Goal: Task Accomplishment & Management: Manage account settings

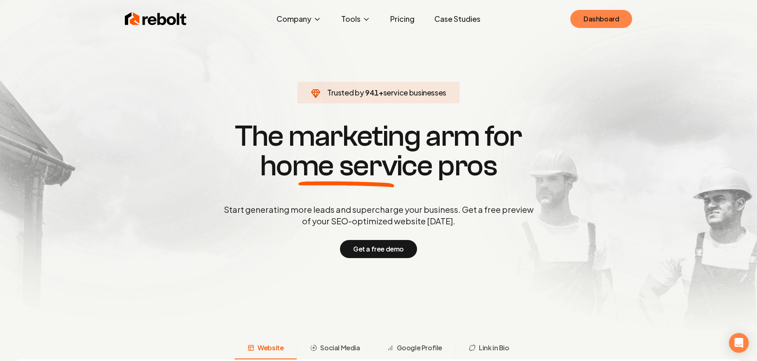
click at [621, 19] on link "Dashboard" at bounding box center [601, 19] width 62 height 18
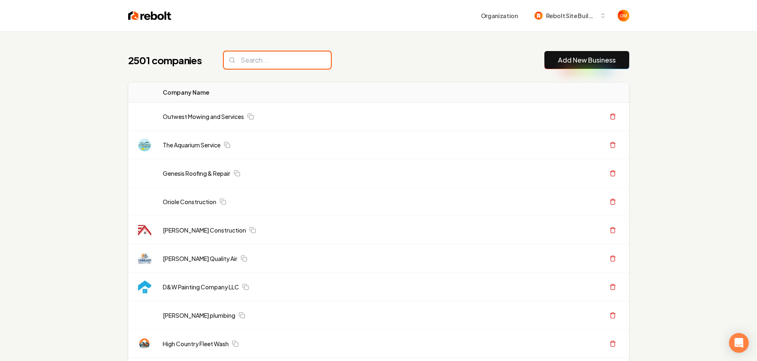
click at [246, 53] on input "search" at bounding box center [277, 60] width 107 height 17
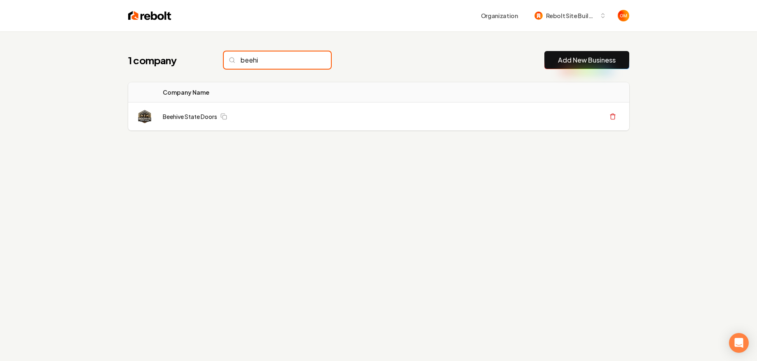
type input "beehi"
click at [204, 112] on link "Beehive State Doors" at bounding box center [190, 116] width 54 height 8
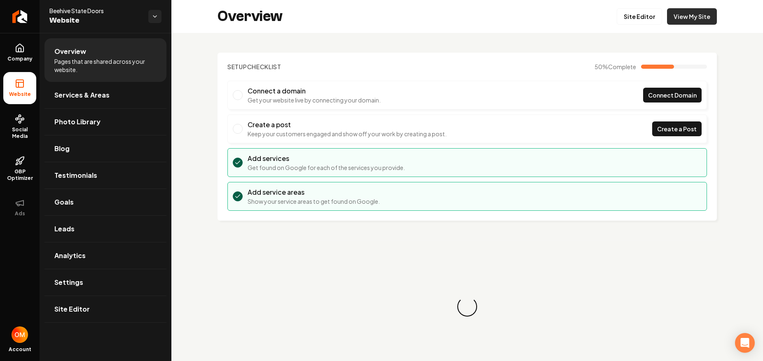
click at [671, 14] on link "View My Site" at bounding box center [692, 16] width 50 height 16
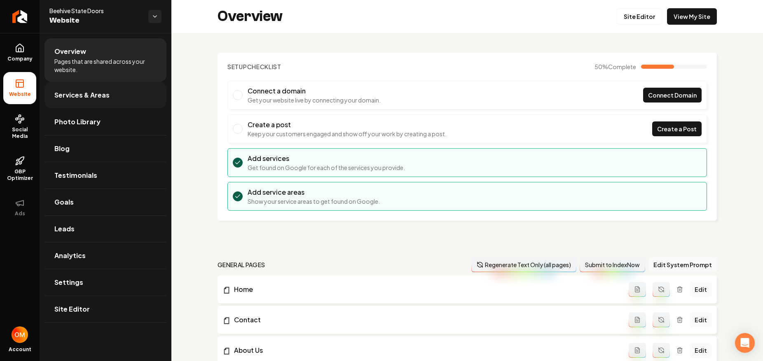
click at [92, 97] on span "Services & Areas" at bounding box center [81, 95] width 55 height 10
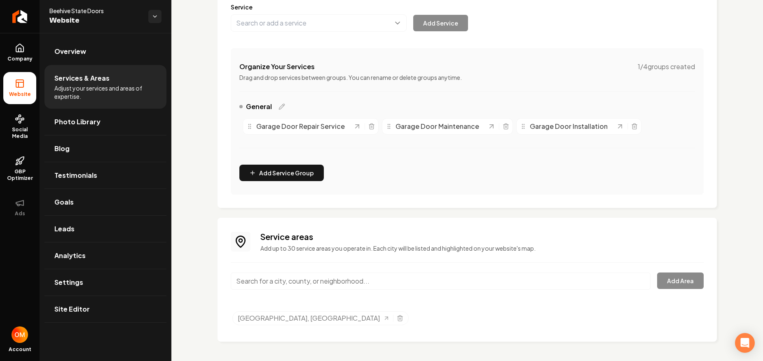
scroll to position [113, 0]
click at [338, 279] on input "Main content area" at bounding box center [441, 280] width 420 height 17
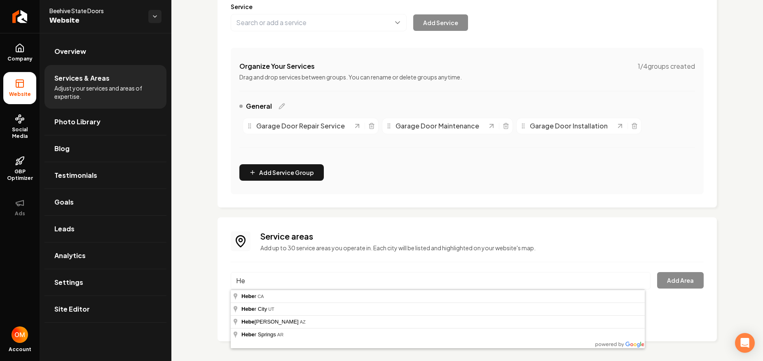
type input "H"
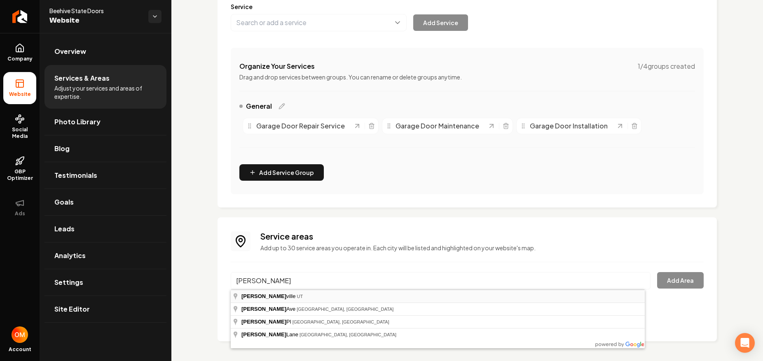
type input "[GEOGRAPHIC_DATA], [GEOGRAPHIC_DATA]"
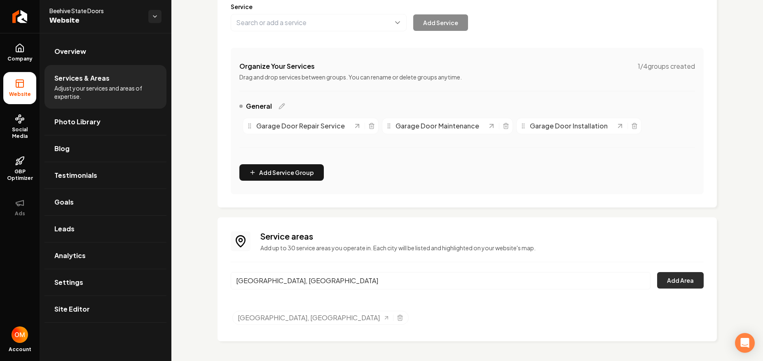
click at [667, 274] on button "Add Area" at bounding box center [680, 280] width 47 height 16
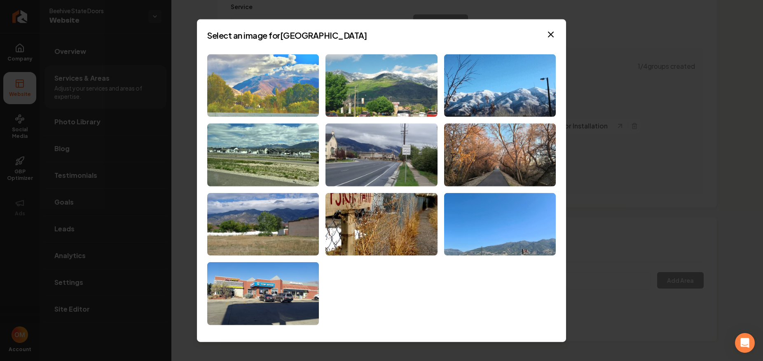
click at [318, 82] on img at bounding box center [263, 85] width 112 height 63
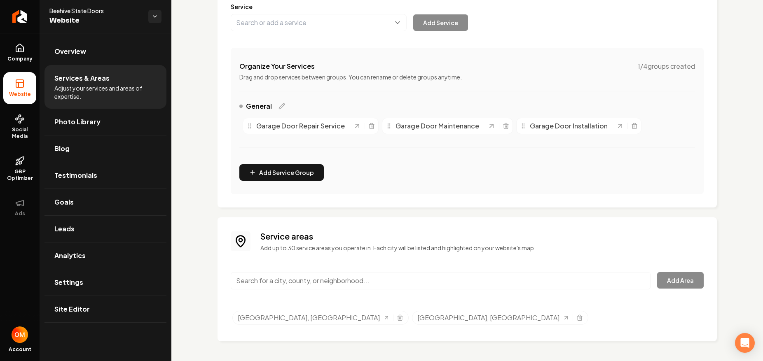
click at [314, 276] on input "Main content area" at bounding box center [441, 280] width 420 height 17
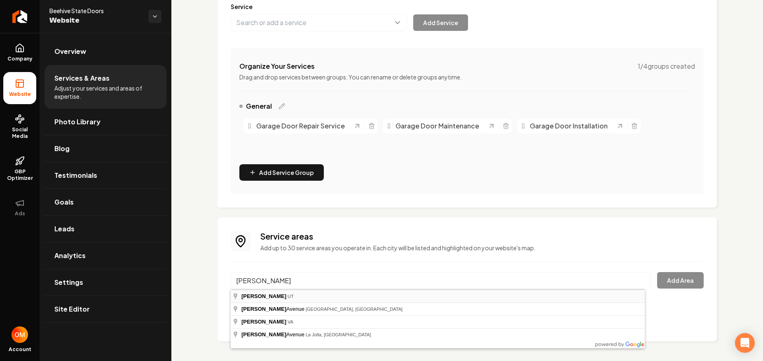
type input "Draper, [GEOGRAPHIC_DATA]"
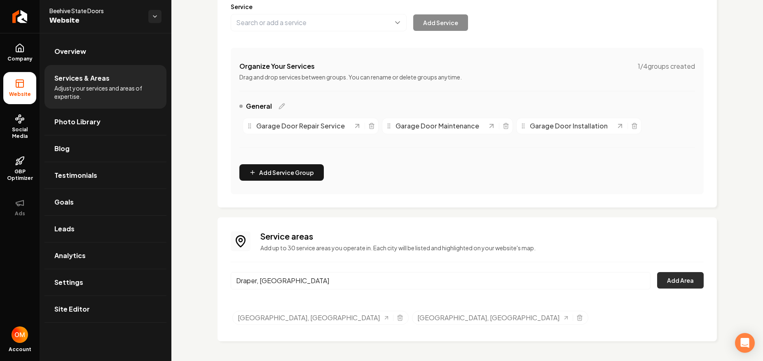
click at [664, 276] on button "Add Area" at bounding box center [680, 280] width 47 height 16
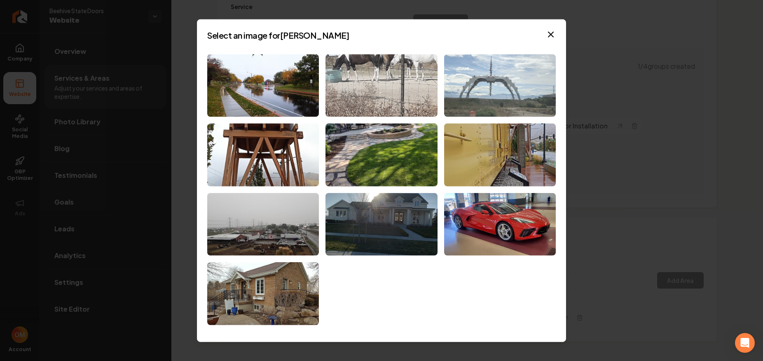
click at [513, 84] on img at bounding box center [500, 85] width 112 height 63
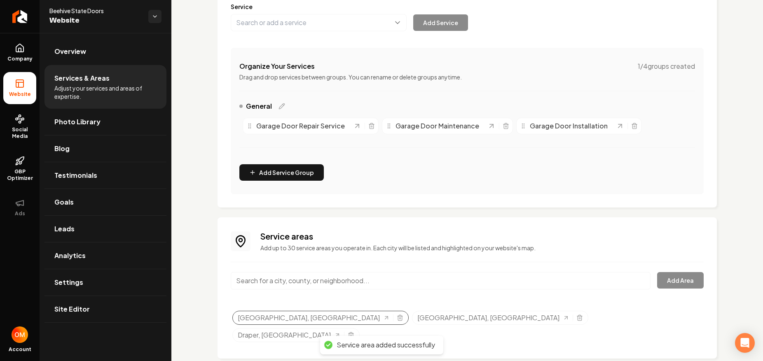
click at [313, 319] on div "[GEOGRAPHIC_DATA], [GEOGRAPHIC_DATA]" at bounding box center [320, 318] width 176 height 14
click at [397, 318] on icon "Selected tags" at bounding box center [400, 318] width 7 height 7
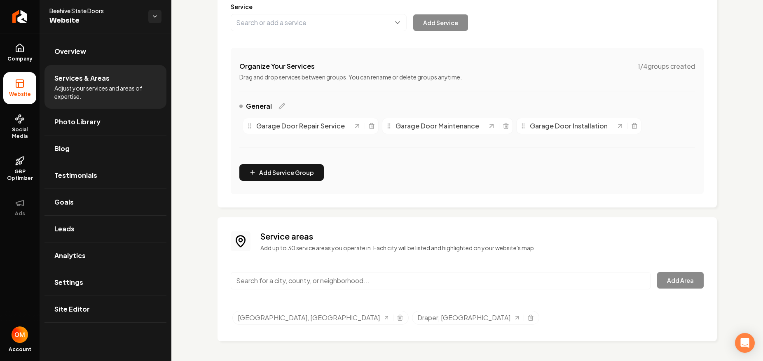
click at [313, 283] on input "Main content area" at bounding box center [441, 280] width 420 height 17
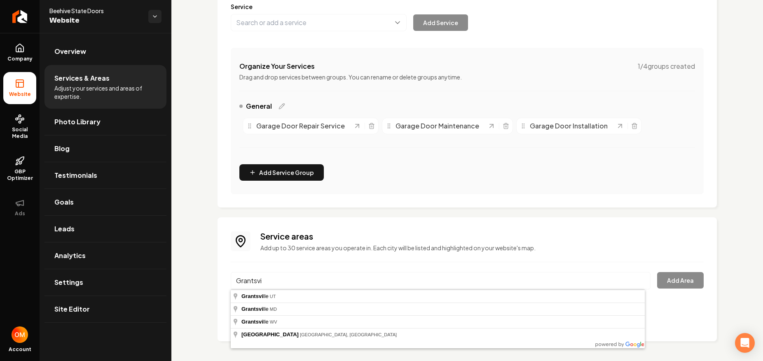
type input "[GEOGRAPHIC_DATA], [GEOGRAPHIC_DATA]"
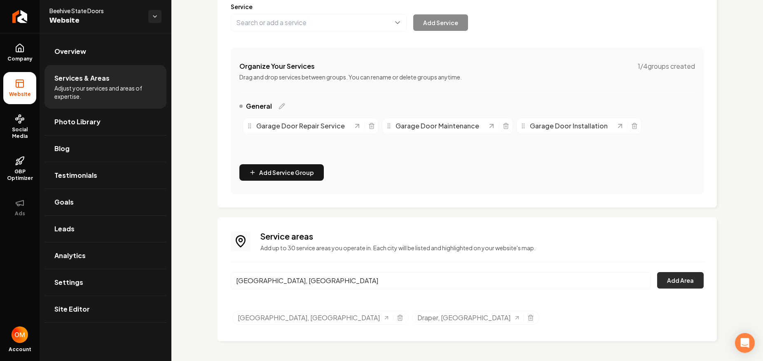
click at [677, 284] on button "Add Area" at bounding box center [680, 280] width 47 height 16
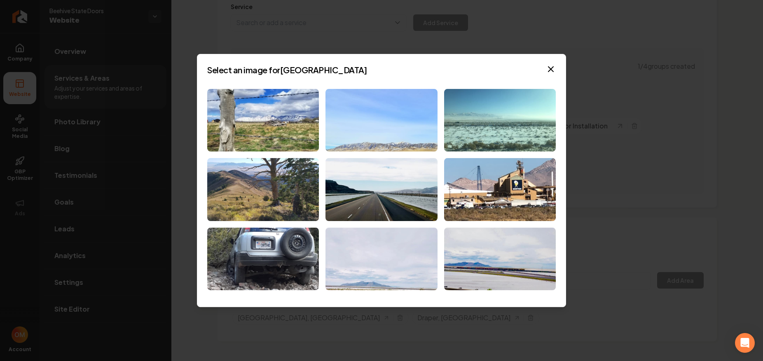
click at [406, 122] on img at bounding box center [382, 120] width 112 height 63
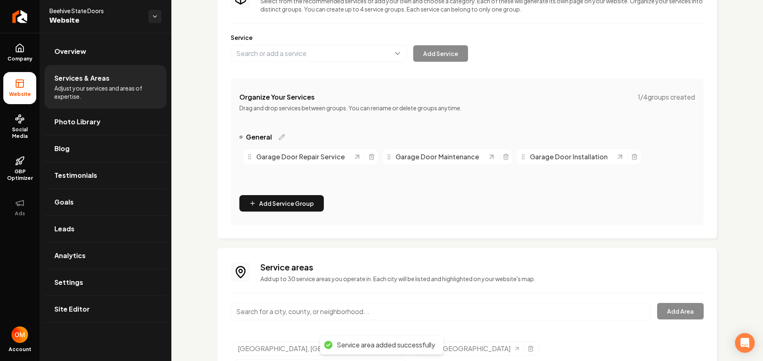
scroll to position [0, 0]
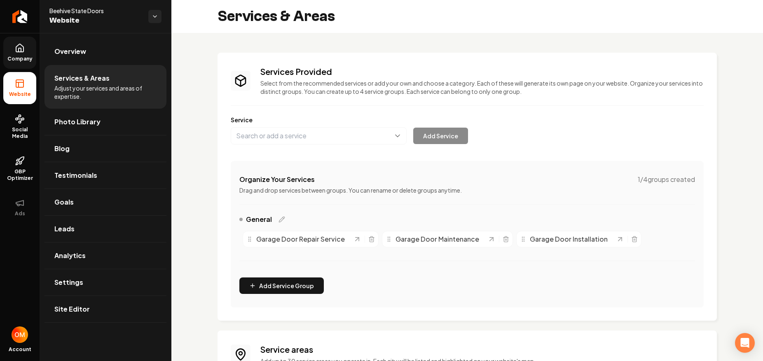
click at [23, 48] on icon at bounding box center [19, 48] width 7 height 8
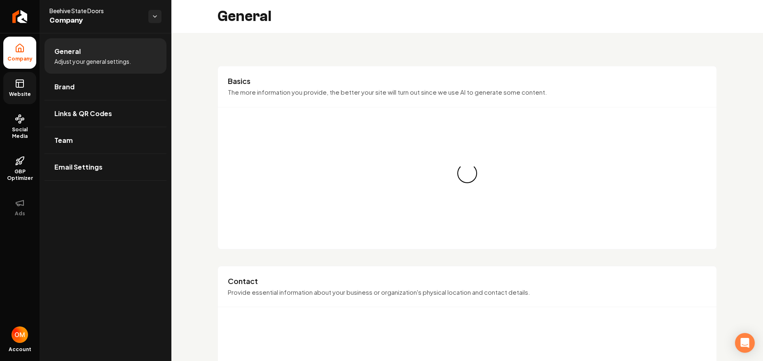
click at [16, 84] on rect at bounding box center [19, 83] width 7 height 7
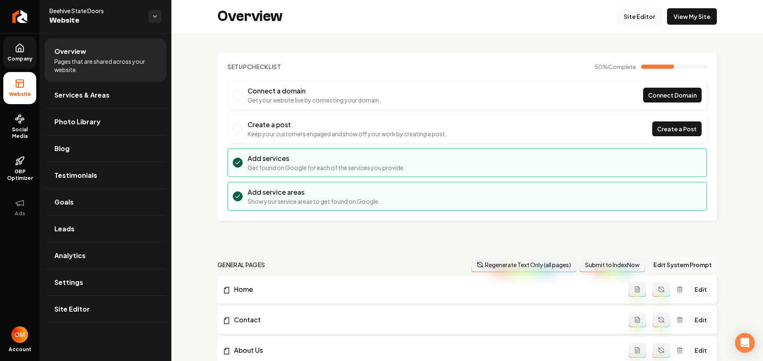
click at [629, 15] on link "Site Editor" at bounding box center [639, 16] width 45 height 16
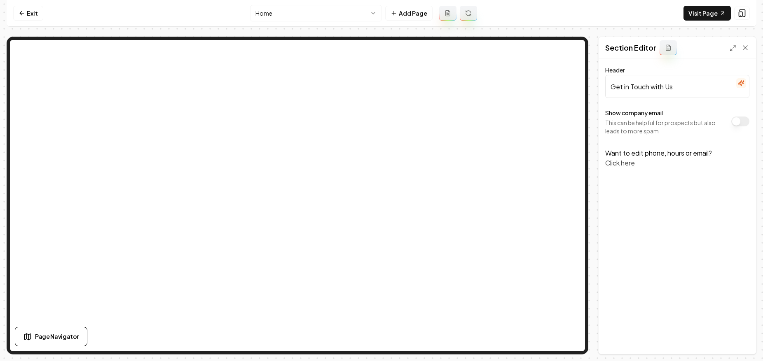
click at [617, 179] on div "Header Get in Touch with Us Show company email This can be helpful for prospect…" at bounding box center [677, 207] width 157 height 296
click at [746, 48] on icon at bounding box center [745, 48] width 8 height 8
click at [621, 164] on button "Click here" at bounding box center [620, 163] width 30 height 10
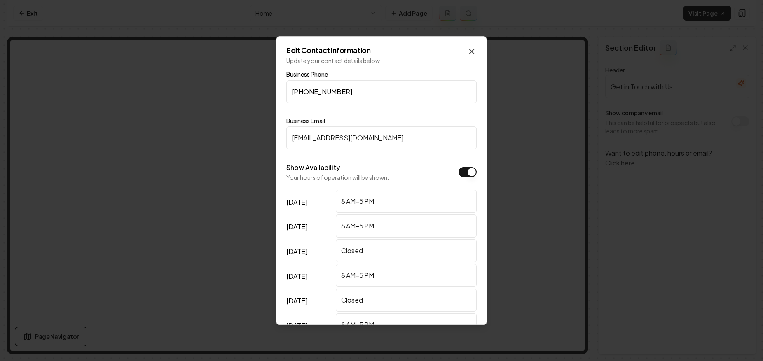
click at [467, 53] on icon "button" at bounding box center [472, 52] width 10 height 10
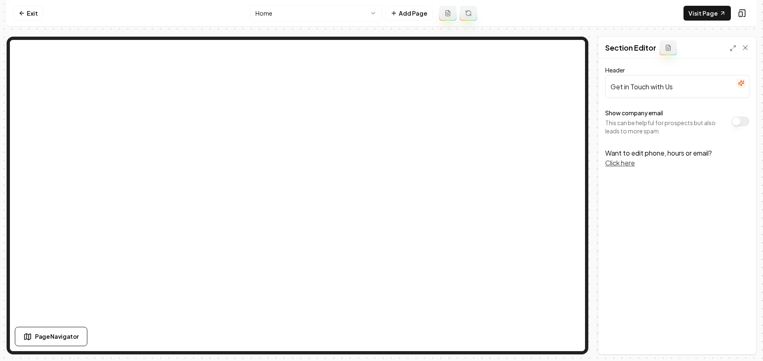
click at [646, 131] on p "This can be helpful for prospects but also leads to more spam" at bounding box center [666, 127] width 122 height 16
click at [734, 122] on button "Show company email" at bounding box center [740, 122] width 18 height 10
click at [740, 122] on button "Show company email" at bounding box center [740, 122] width 18 height 10
click at [644, 81] on input "Get in Touch with Us" at bounding box center [677, 86] width 144 height 23
drag, startPoint x: 665, startPoint y: 199, endPoint x: 666, endPoint y: 174, distance: 24.8
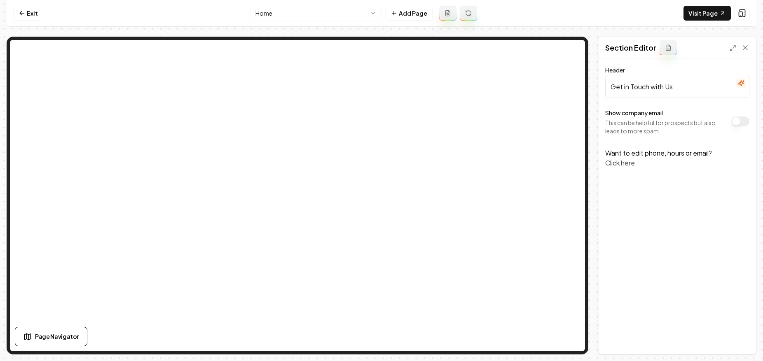
click at [665, 198] on div "Header Get in Touch with Us Show company email This can be helpful for prospect…" at bounding box center [677, 207] width 157 height 296
click at [745, 48] on icon at bounding box center [745, 48] width 8 height 8
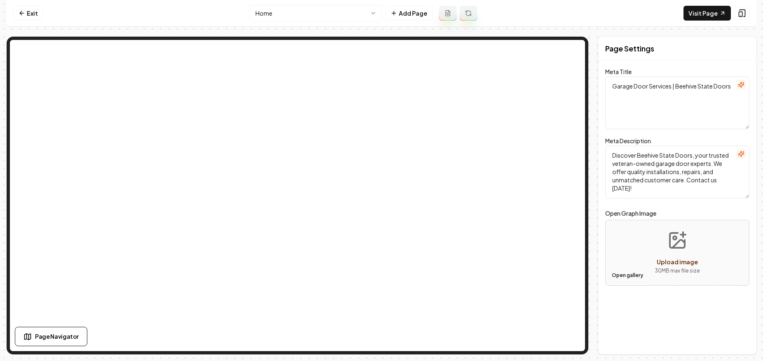
click at [628, 276] on button "Open gallery" at bounding box center [627, 275] width 37 height 13
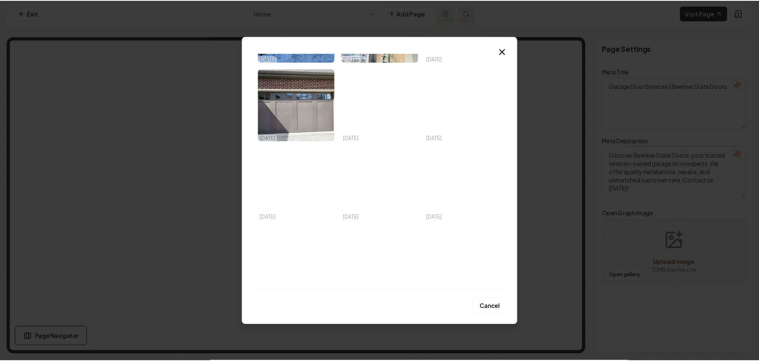
scroll to position [221, 0]
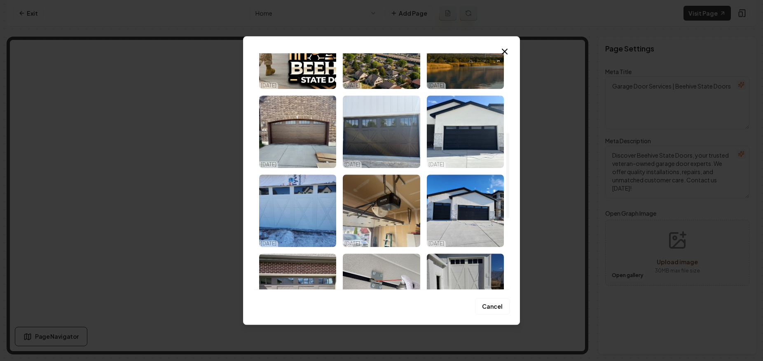
drag, startPoint x: 504, startPoint y: 45, endPoint x: 488, endPoint y: 48, distance: 16.7
click at [504, 45] on div "Upload My Images Stock Images [DATE] [DATE] [DATE] [DATE] [DATE] [DATE] [DATE] …" at bounding box center [381, 180] width 277 height 289
click at [506, 45] on div "Upload My Images Stock Images [DATE] [DATE] [DATE] [DATE] [DATE] [DATE] [DATE] …" at bounding box center [381, 180] width 277 height 289
click at [506, 49] on icon "button" at bounding box center [504, 51] width 5 height 5
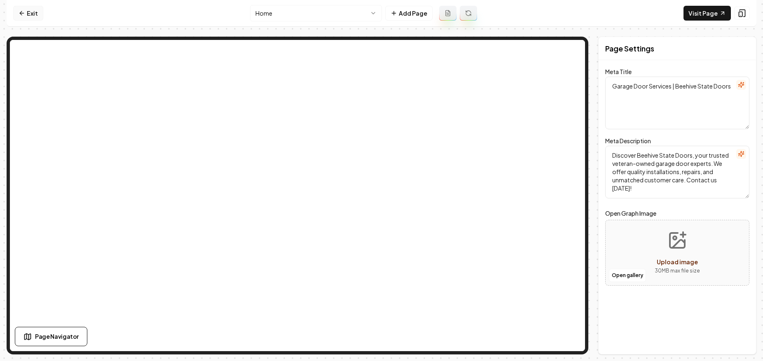
click at [29, 12] on link "Exit" at bounding box center [28, 13] width 30 height 15
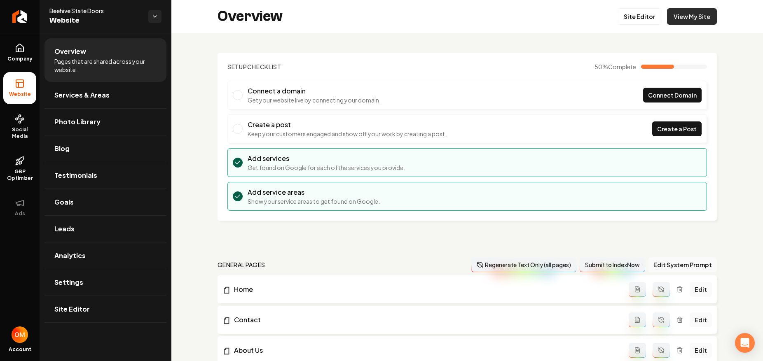
click at [673, 14] on link "View My Site" at bounding box center [692, 16] width 50 height 16
click at [644, 13] on link "Site Editor" at bounding box center [639, 16] width 45 height 16
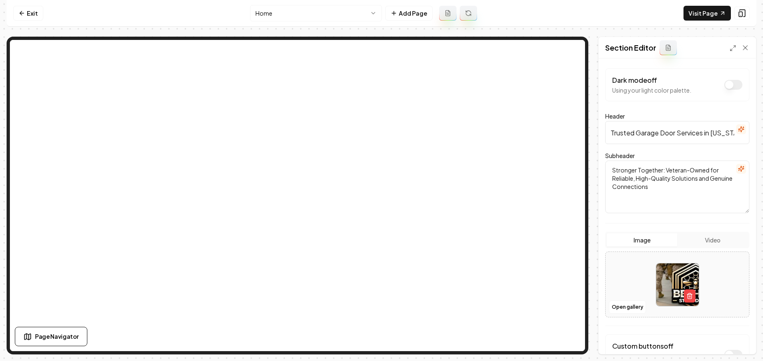
click at [164, 5] on nav "Exit Home Add Page Visit Page" at bounding box center [382, 13] width 750 height 27
drag, startPoint x: 164, startPoint y: 5, endPoint x: 176, endPoint y: 30, distance: 27.5
click at [162, 7] on nav "Exit Home Add Page Visit Page" at bounding box center [382, 13] width 750 height 27
click at [16, 7] on link "Exit" at bounding box center [28, 13] width 30 height 15
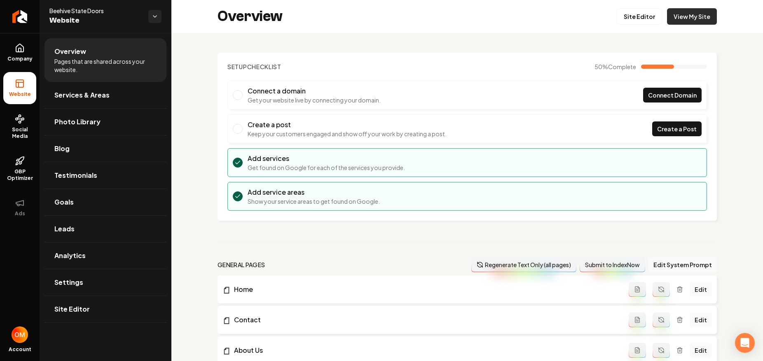
click at [680, 16] on link "View My Site" at bounding box center [692, 16] width 50 height 16
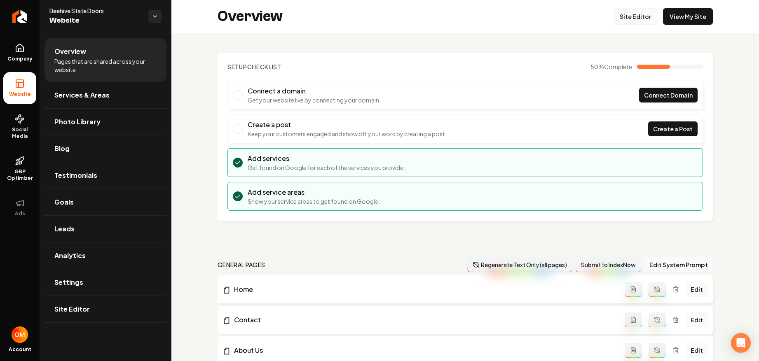
click at [635, 14] on link "Site Editor" at bounding box center [635, 16] width 45 height 16
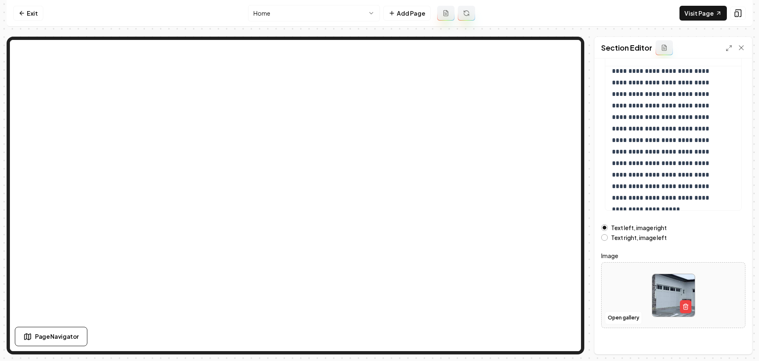
scroll to position [84, 0]
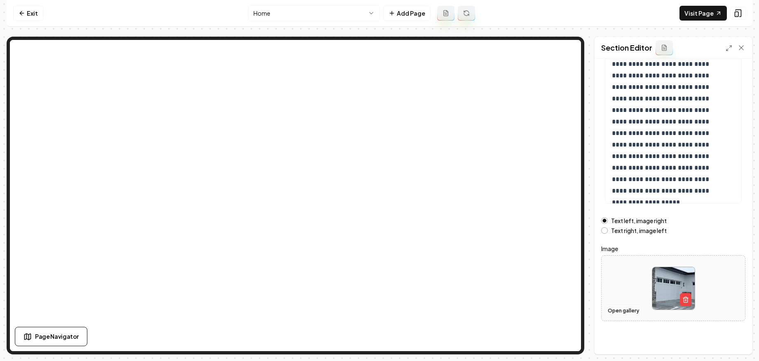
click at [628, 311] on button "Open gallery" at bounding box center [623, 311] width 37 height 13
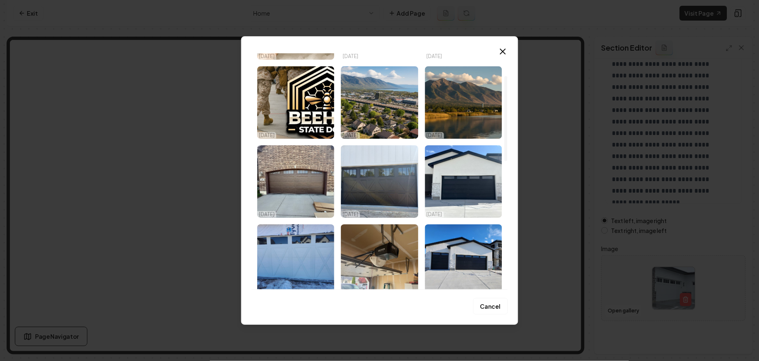
scroll to position [0, 0]
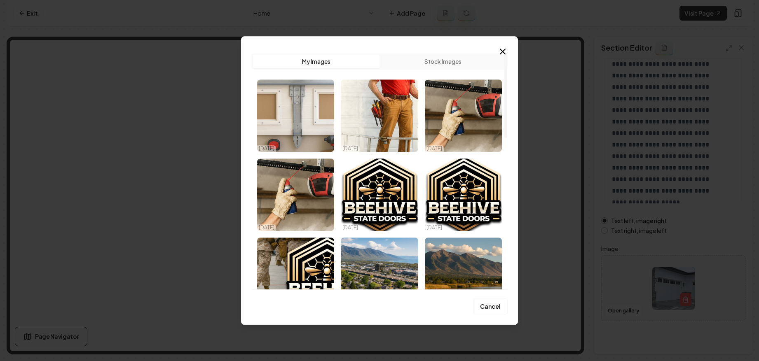
click at [497, 53] on div "Upload My Images Stock Images" at bounding box center [379, 61] width 256 height 16
drag, startPoint x: 501, startPoint y: 49, endPoint x: 481, endPoint y: 49, distance: 19.4
click at [501, 49] on icon "button" at bounding box center [503, 52] width 10 height 10
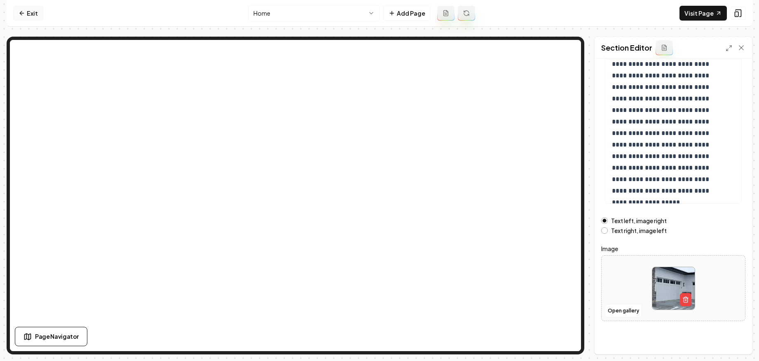
click at [37, 14] on link "Exit" at bounding box center [28, 13] width 30 height 15
